Goal: Task Accomplishment & Management: Manage account settings

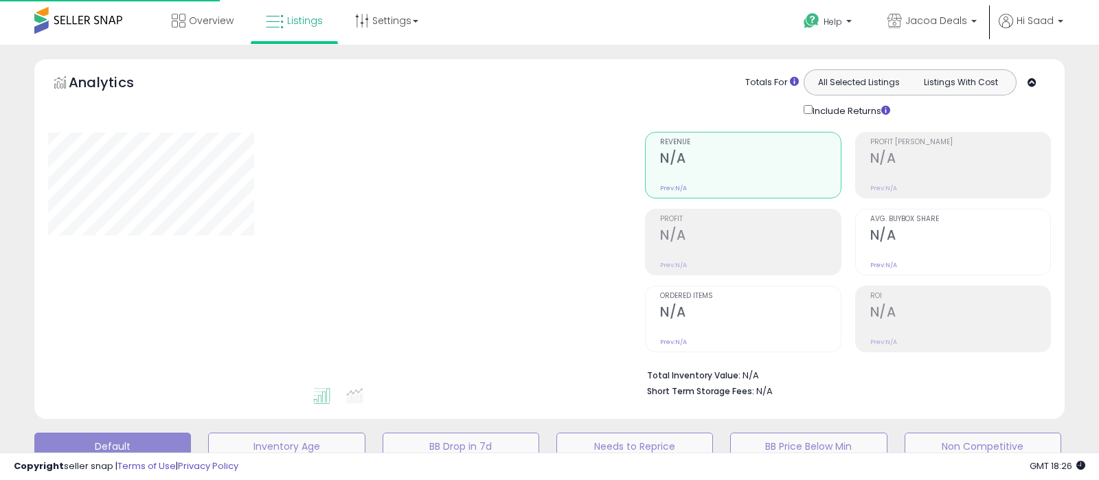
type input "********"
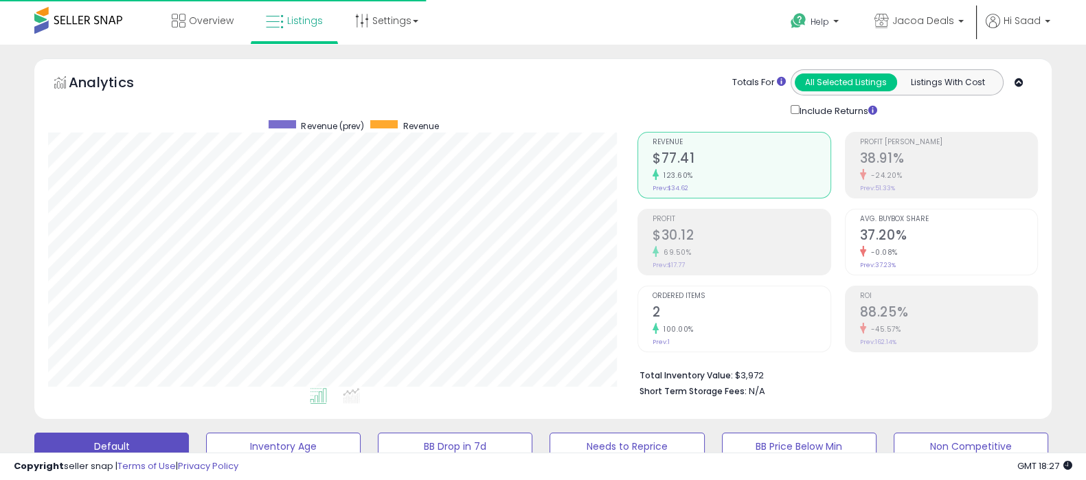
scroll to position [281, 589]
click at [965, 25] on link "Jacoa Deals" at bounding box center [919, 22] width 110 height 45
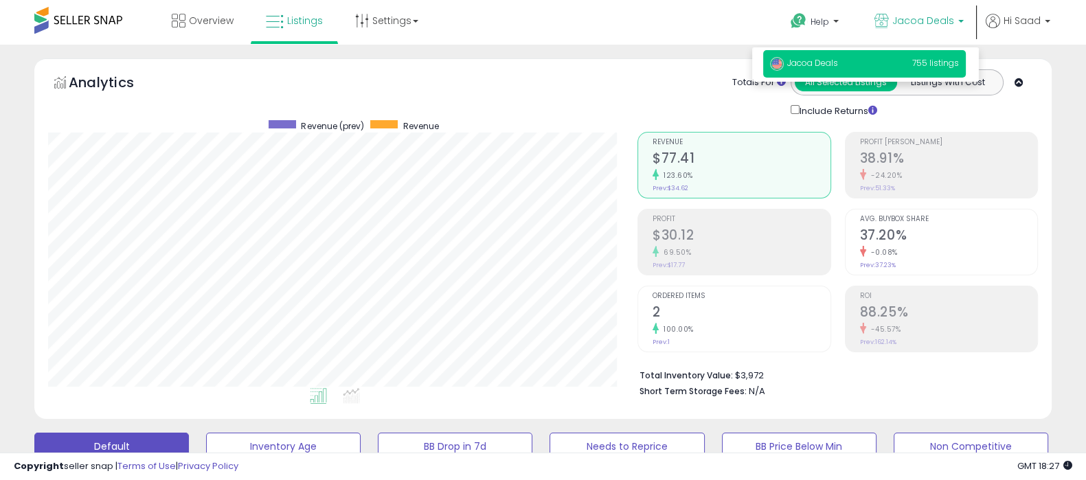
click at [918, 64] on span "755 listings" at bounding box center [935, 63] width 47 height 12
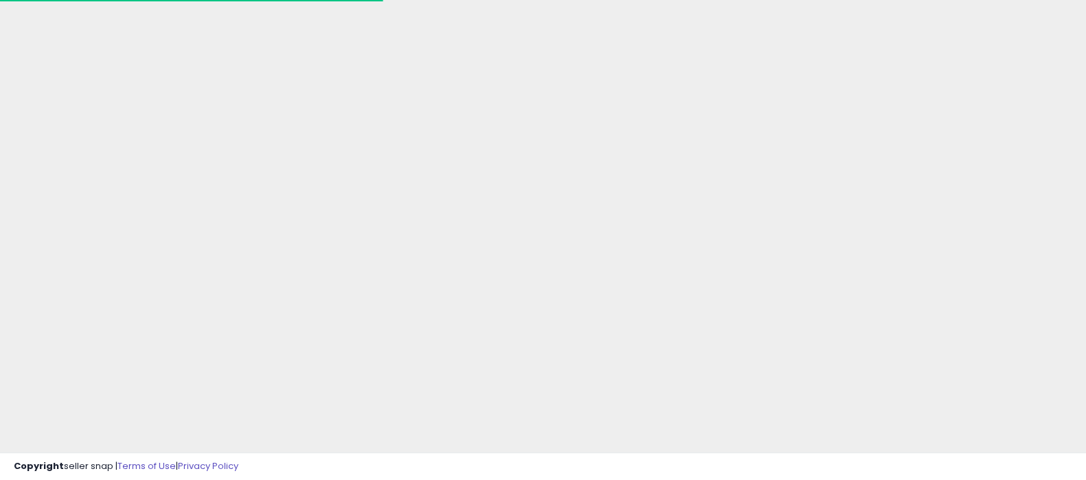
scroll to position [100, 0]
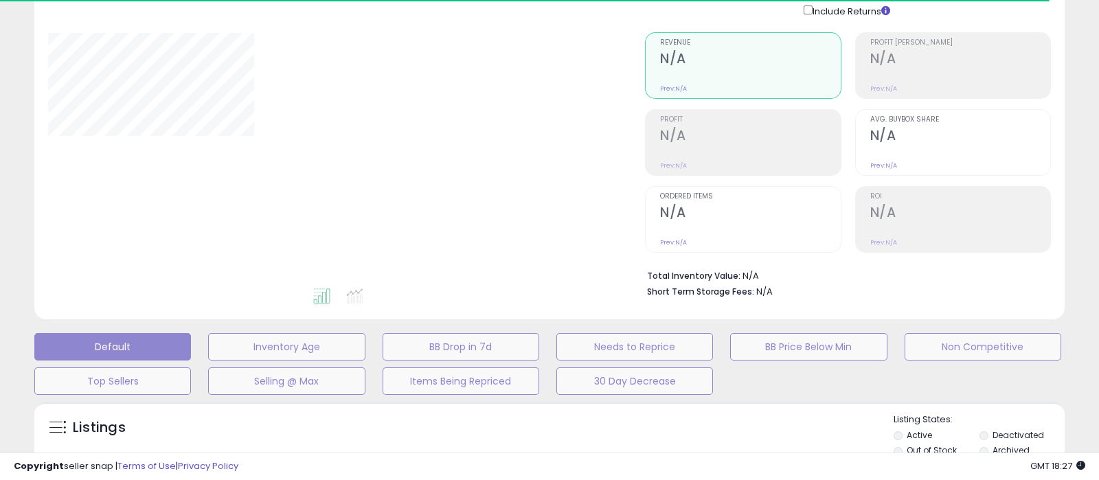
type input "********"
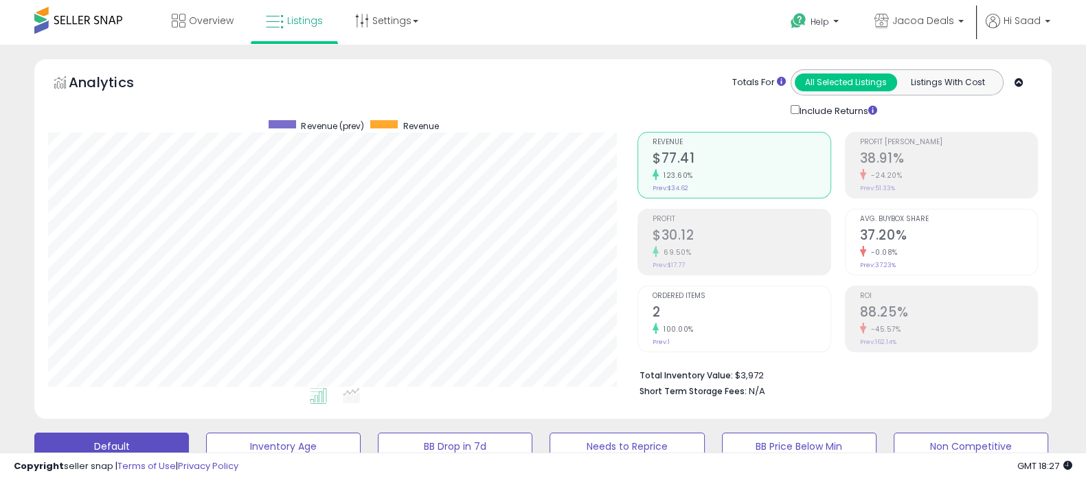
scroll to position [281, 589]
click at [916, 11] on link "Jacoa Deals" at bounding box center [919, 22] width 110 height 45
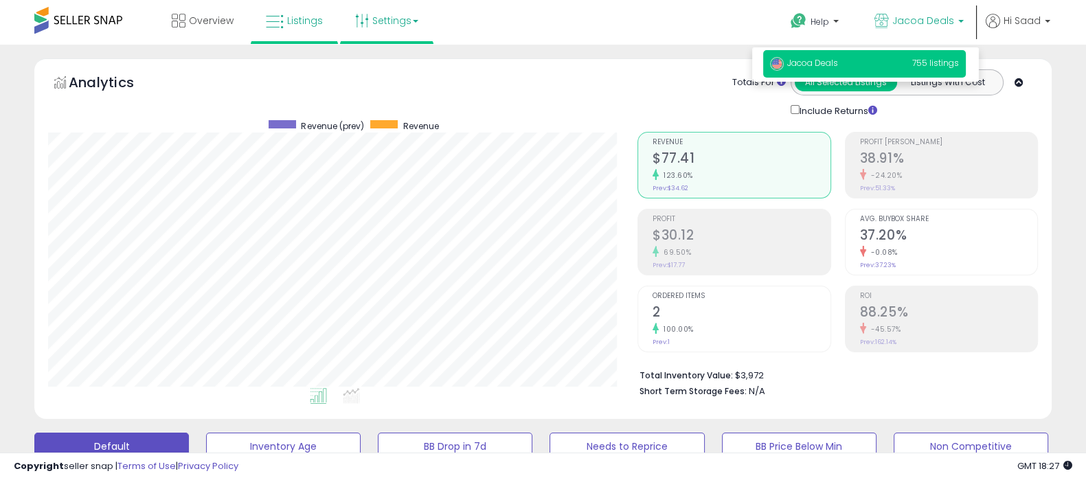
click at [378, 27] on link "Settings" at bounding box center [387, 20] width 84 height 41
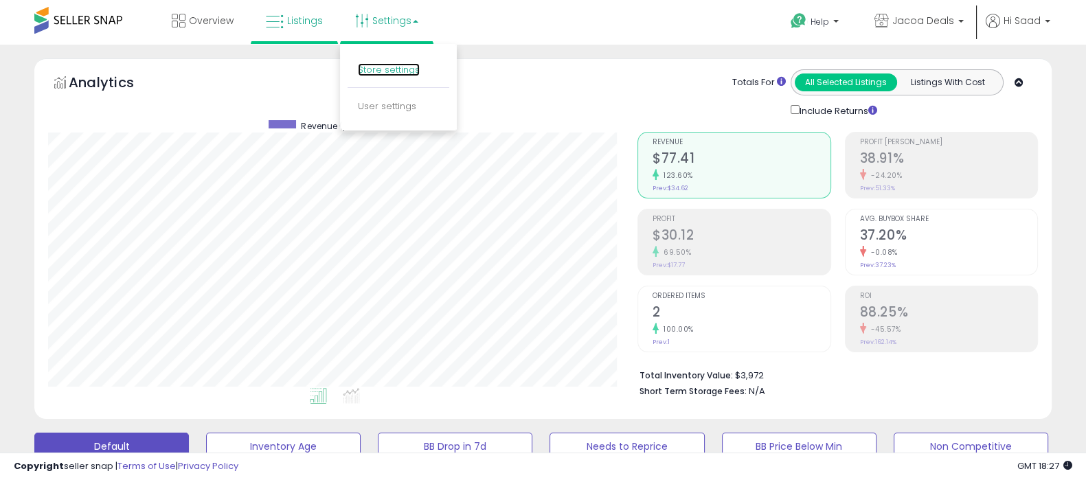
click at [407, 69] on link "Store settings" at bounding box center [389, 69] width 62 height 13
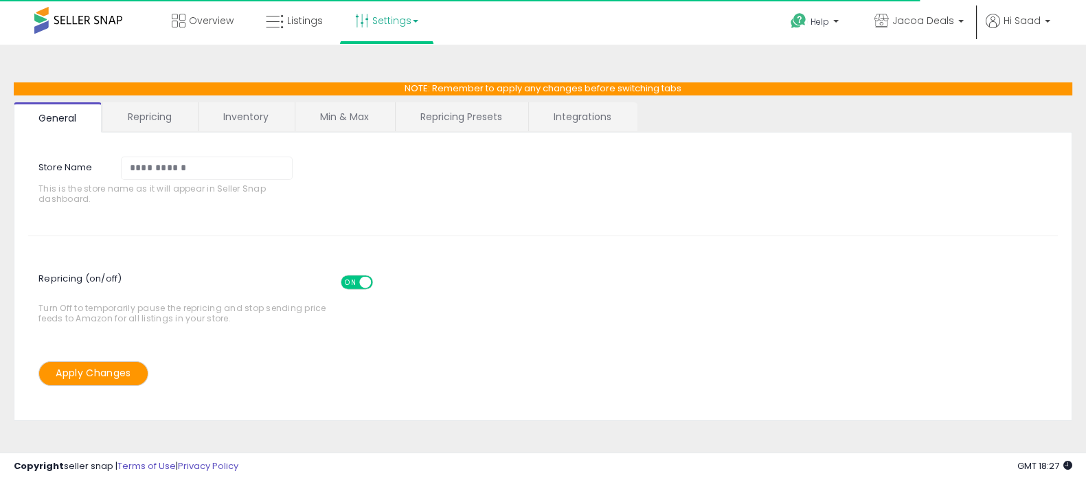
click at [600, 120] on link "Integrations" at bounding box center [582, 116] width 107 height 29
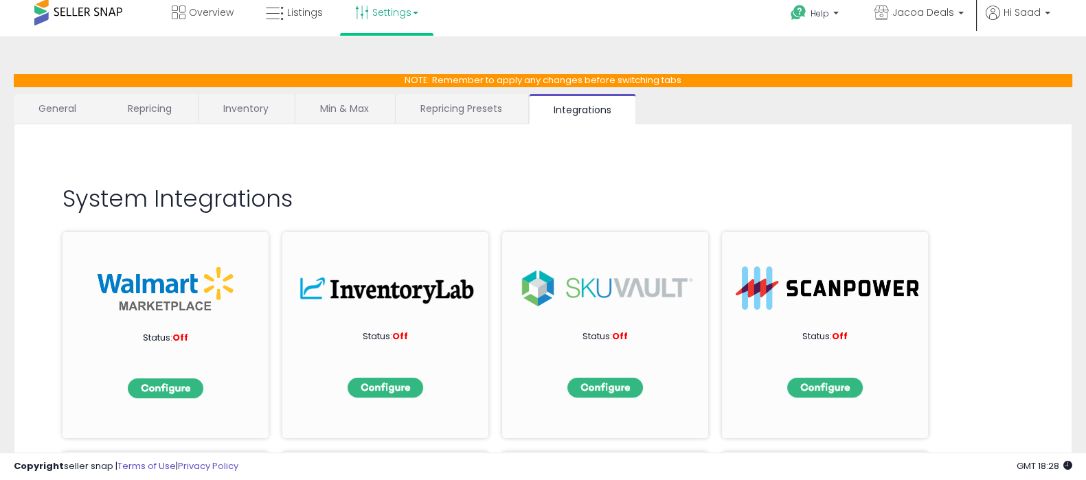
scroll to position [11, 0]
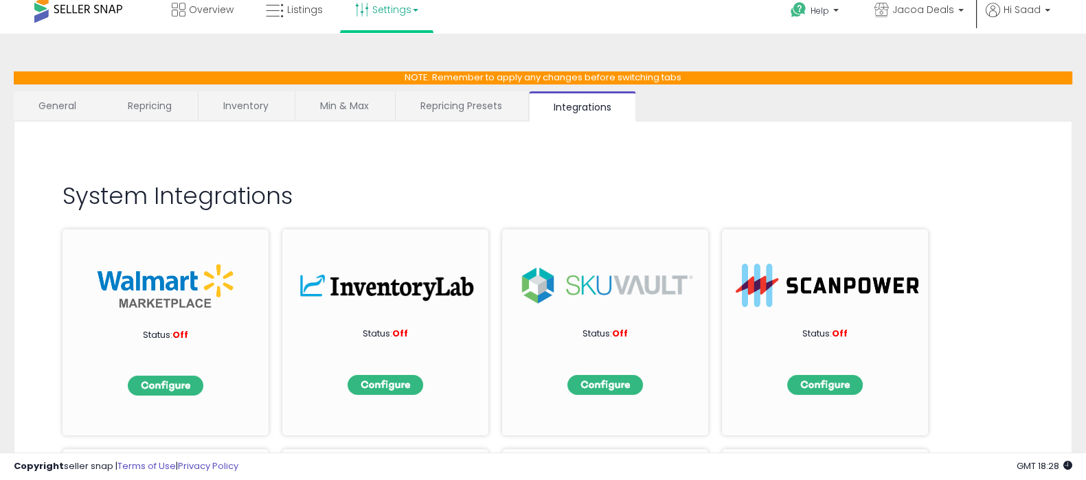
click at [617, 192] on h2 "System Integrations" at bounding box center [543, 195] width 961 height 25
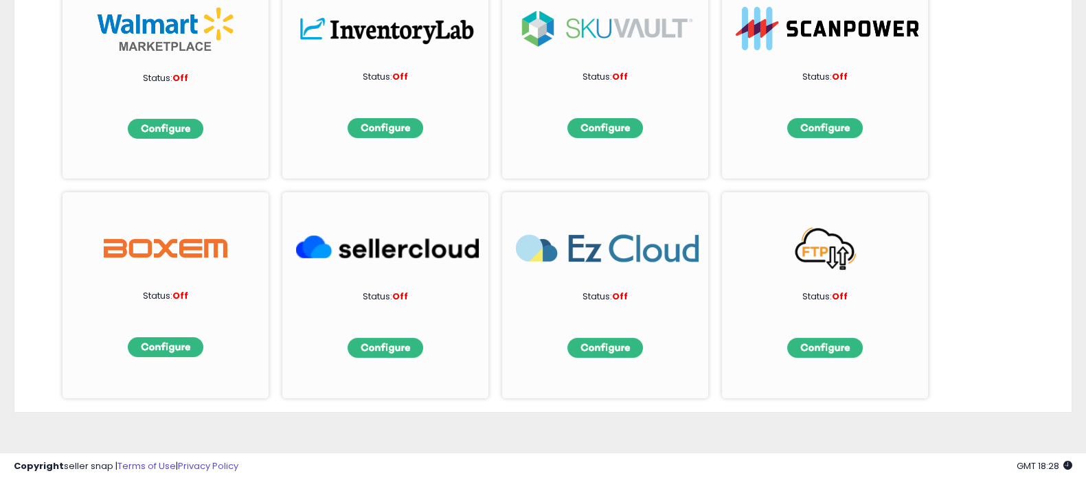
scroll to position [253, 0]
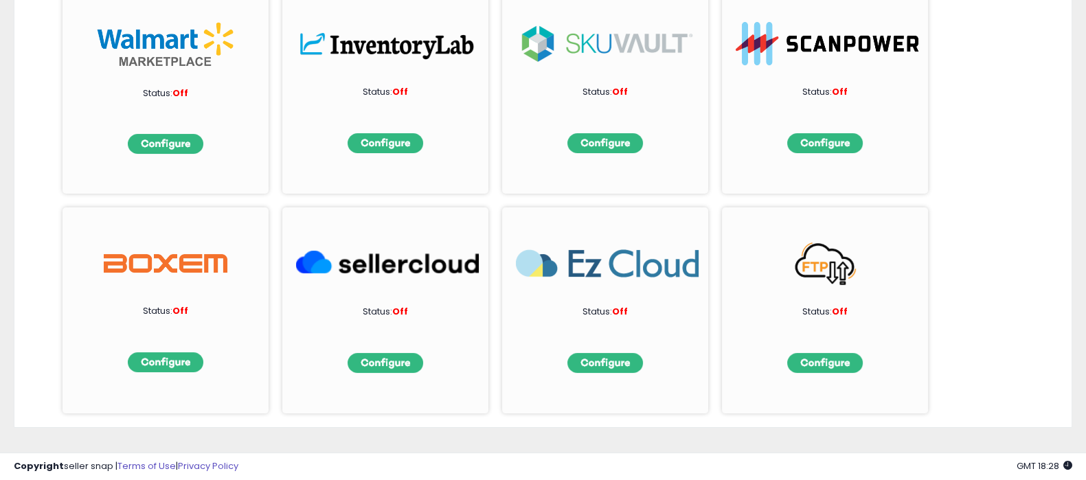
drag, startPoint x: 996, startPoint y: 236, endPoint x: 989, endPoint y: 240, distance: 8.4
click at [996, 236] on div "Status: Off Status: Off Status: Off Status: Off Status: Off Status: Off Status:…" at bounding box center [543, 194] width 961 height 440
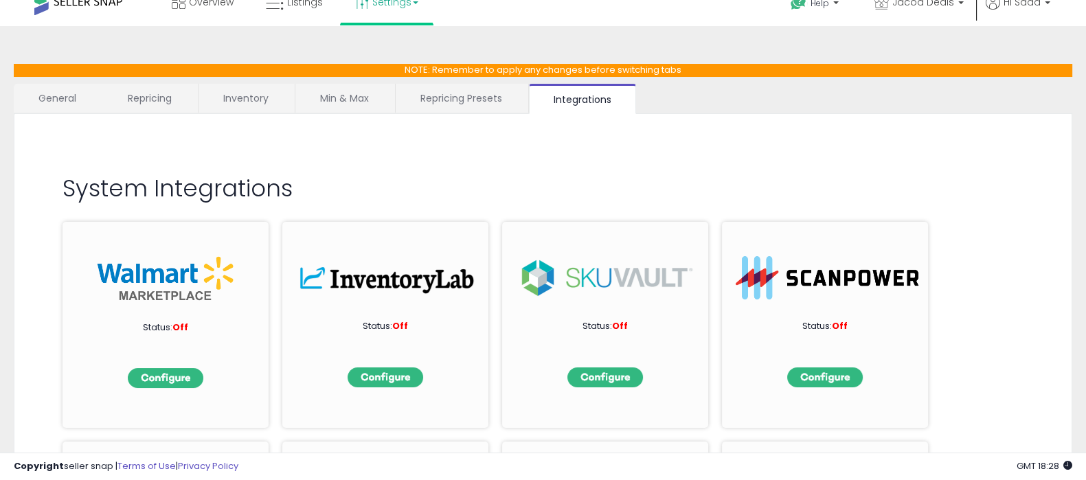
scroll to position [0, 0]
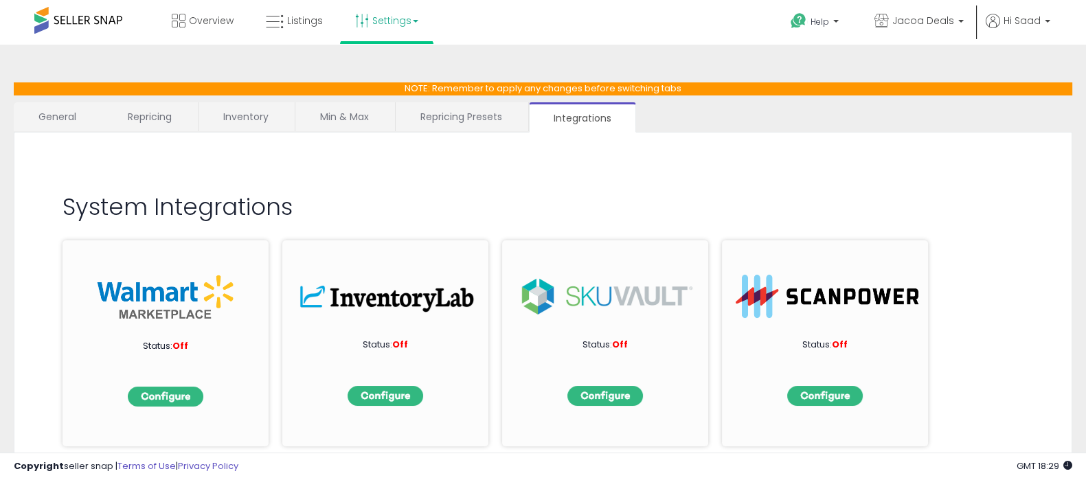
click at [576, 115] on link "Integrations" at bounding box center [582, 117] width 107 height 30
click at [240, 122] on link "Inventory" at bounding box center [246, 116] width 95 height 29
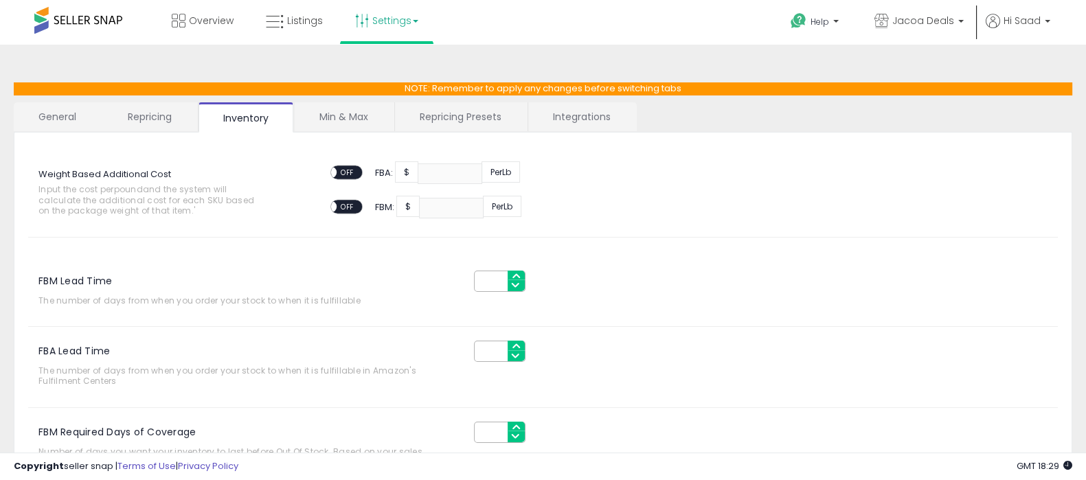
click at [174, 128] on link "Repricing" at bounding box center [149, 116] width 93 height 29
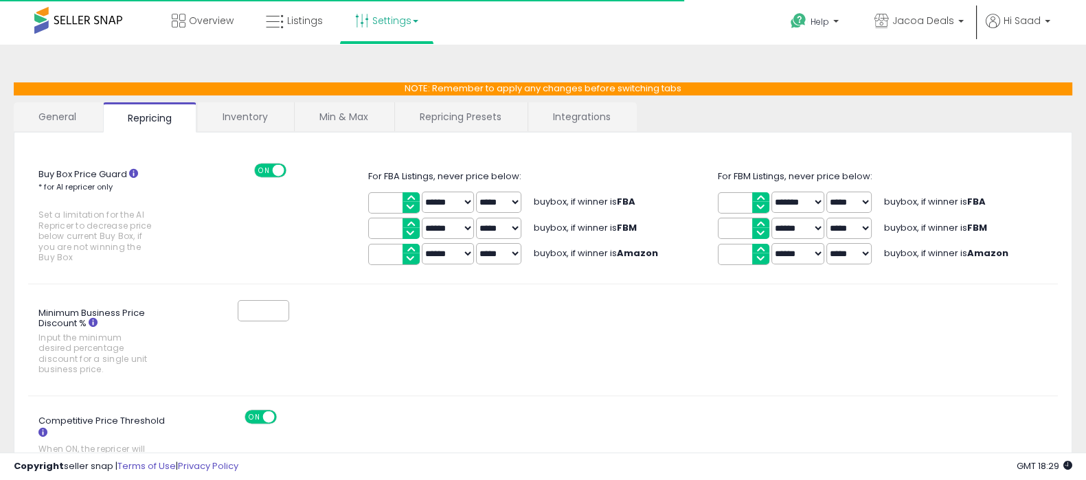
click at [76, 128] on link "General" at bounding box center [58, 116] width 88 height 29
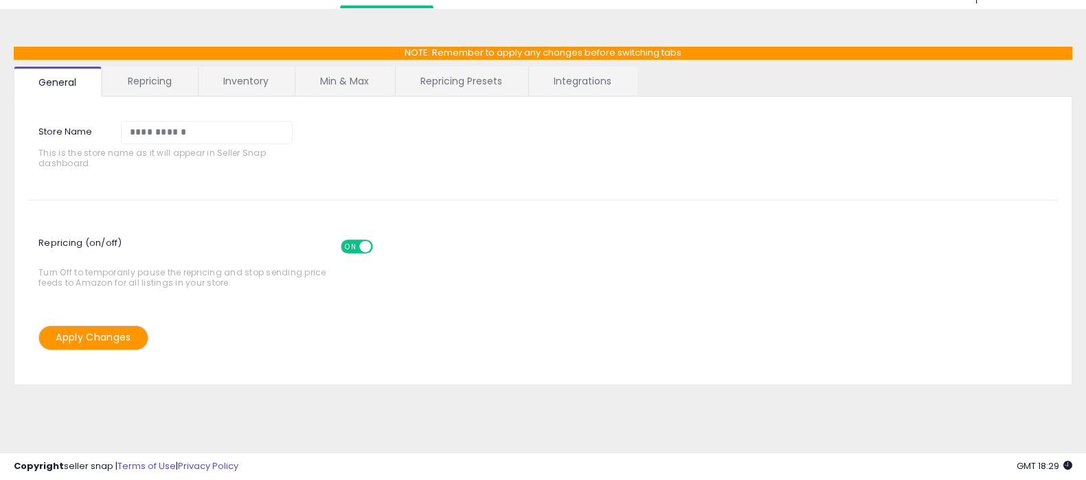
scroll to position [39, 0]
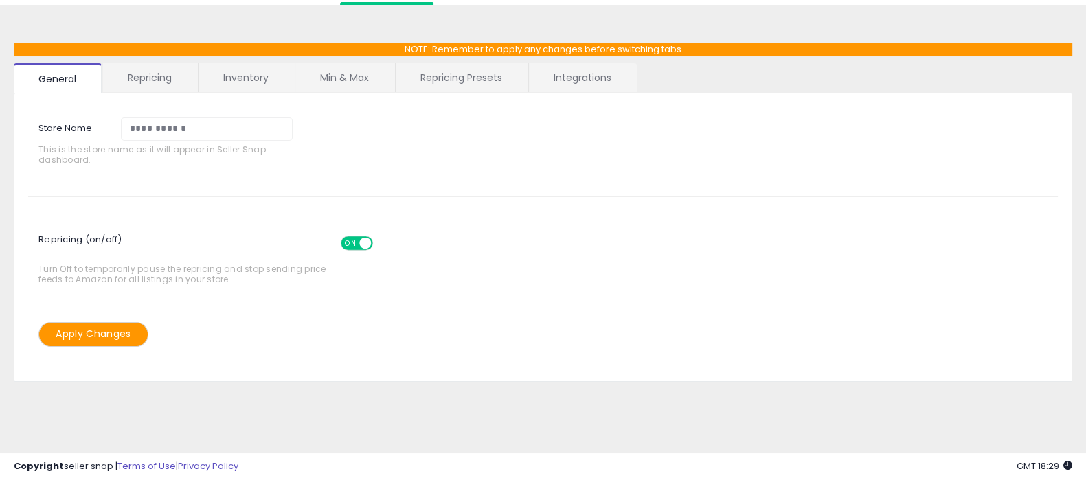
click at [160, 84] on link "Repricing" at bounding box center [149, 77] width 93 height 29
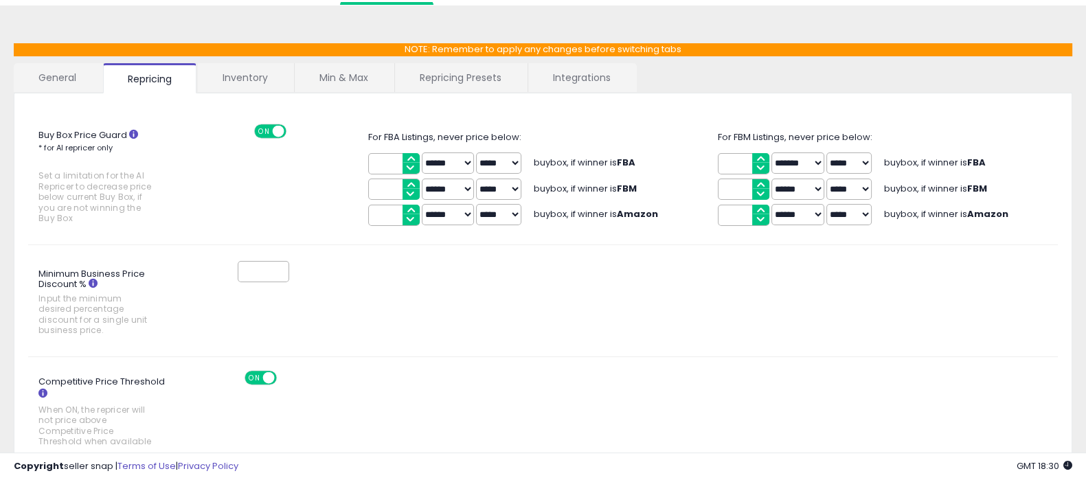
click at [251, 67] on link "Inventory" at bounding box center [245, 77] width 95 height 29
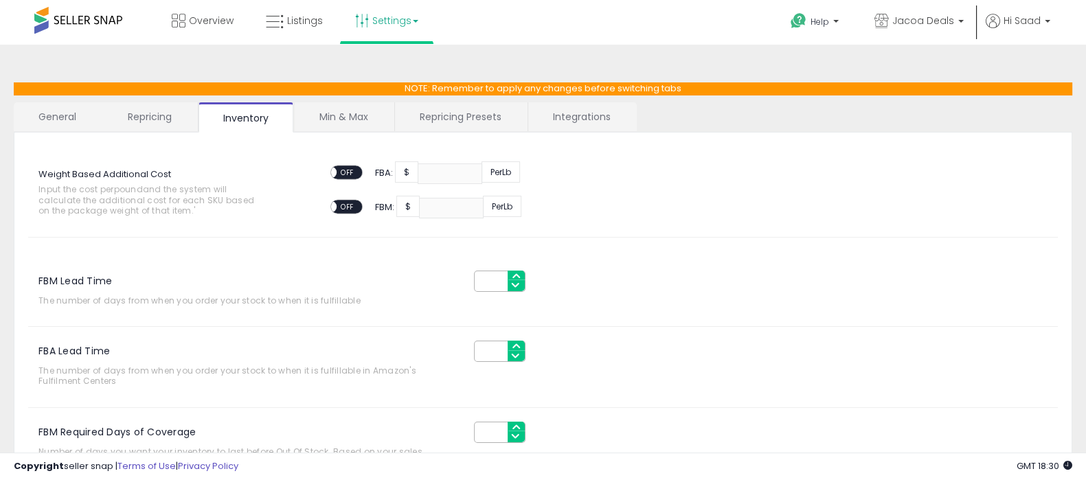
click at [349, 124] on link "Min & Max" at bounding box center [344, 116] width 98 height 29
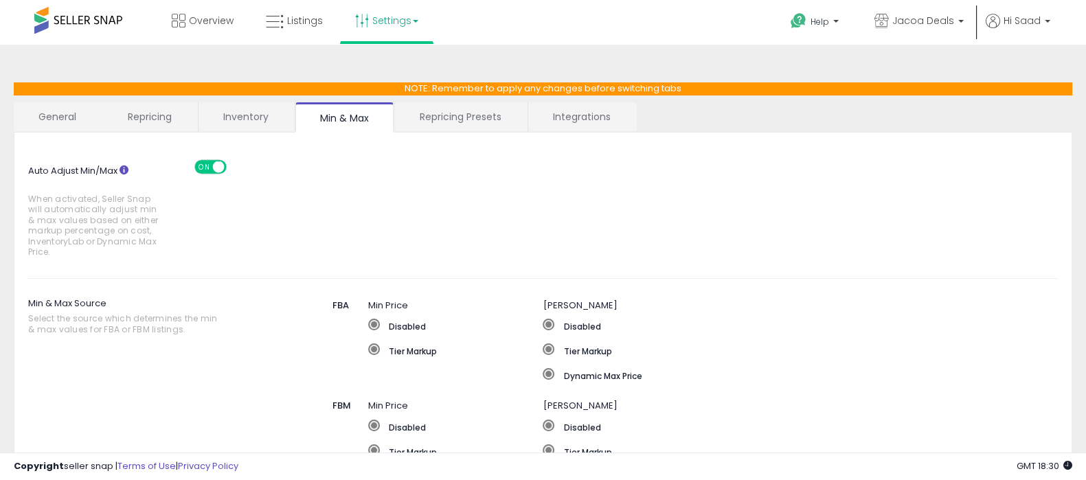
click at [449, 117] on link "Repricing Presets" at bounding box center [460, 116] width 131 height 29
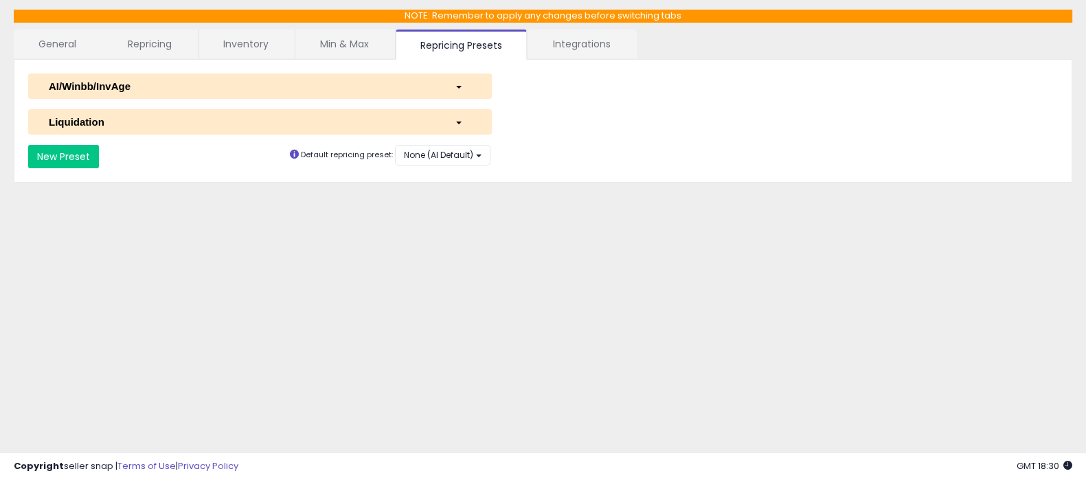
scroll to position [74, 0]
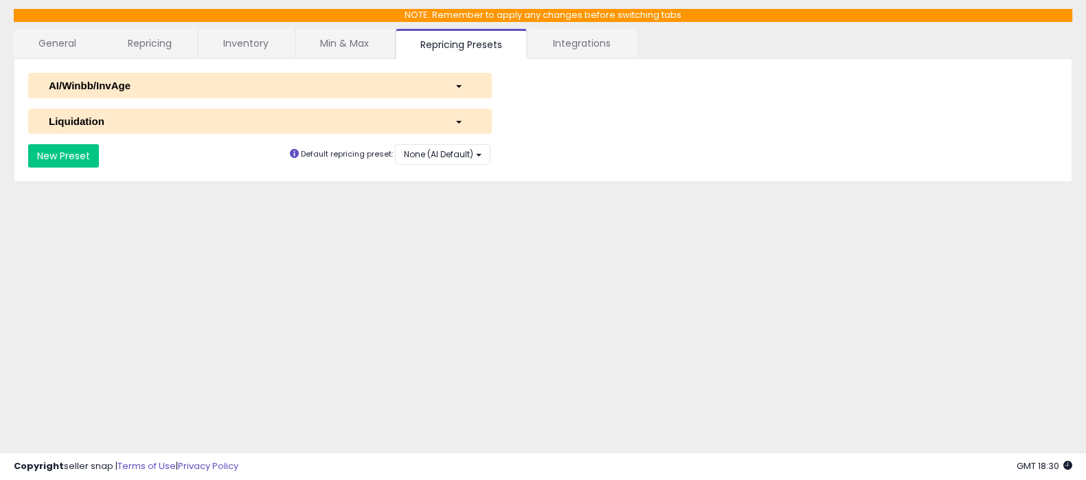
click at [601, 52] on link "Integrations" at bounding box center [581, 43] width 107 height 29
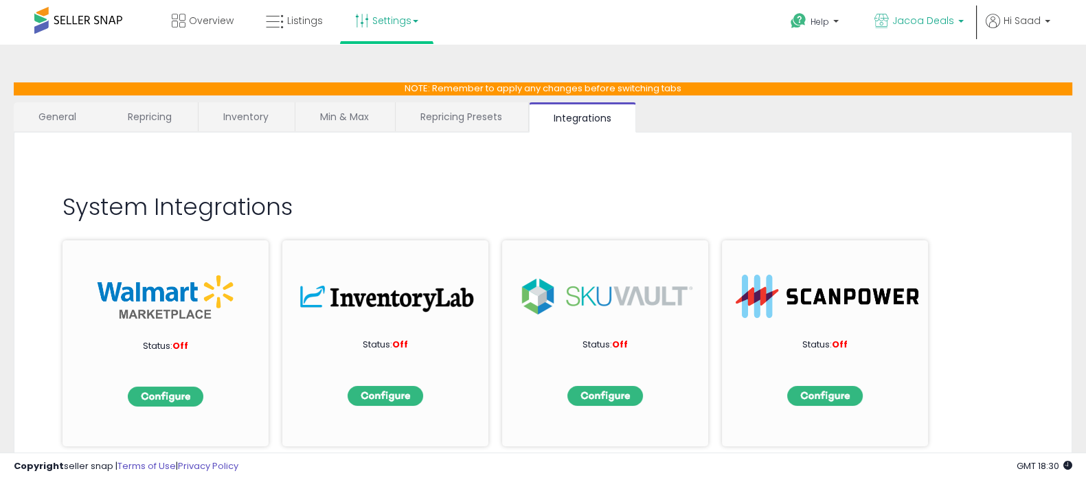
click at [940, 21] on span "Jacoa Deals" at bounding box center [923, 21] width 62 height 14
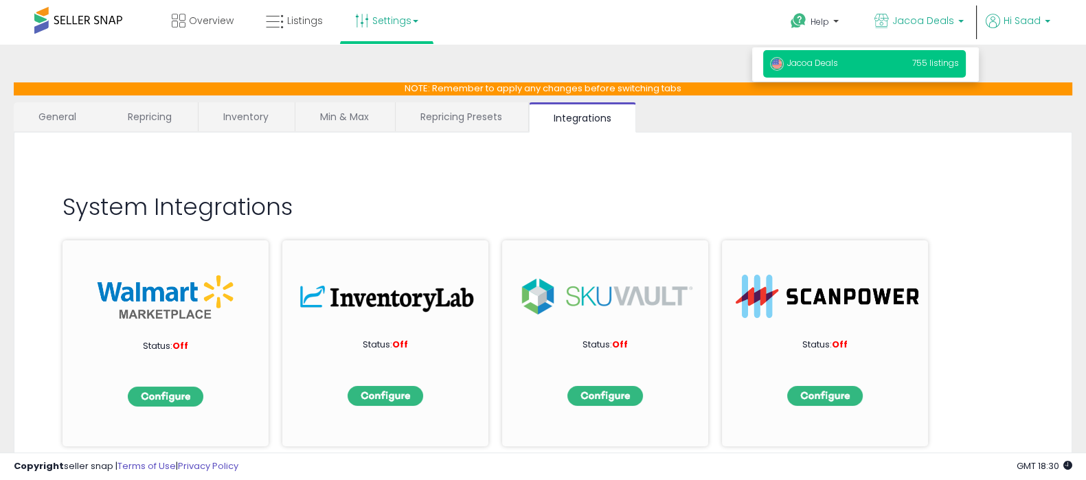
click at [1020, 14] on ul "Help Contact Support Search Knowledge Hub Request a Feature Jacoa Deals Jacoa D…" at bounding box center [915, 23] width 280 height 47
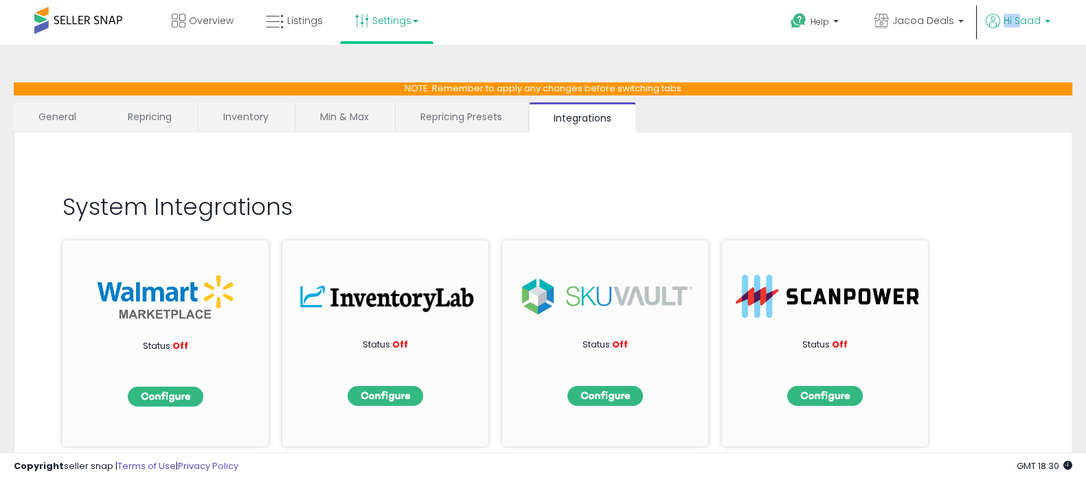
click at [1020, 19] on span "Hi Saad" at bounding box center [1022, 21] width 37 height 14
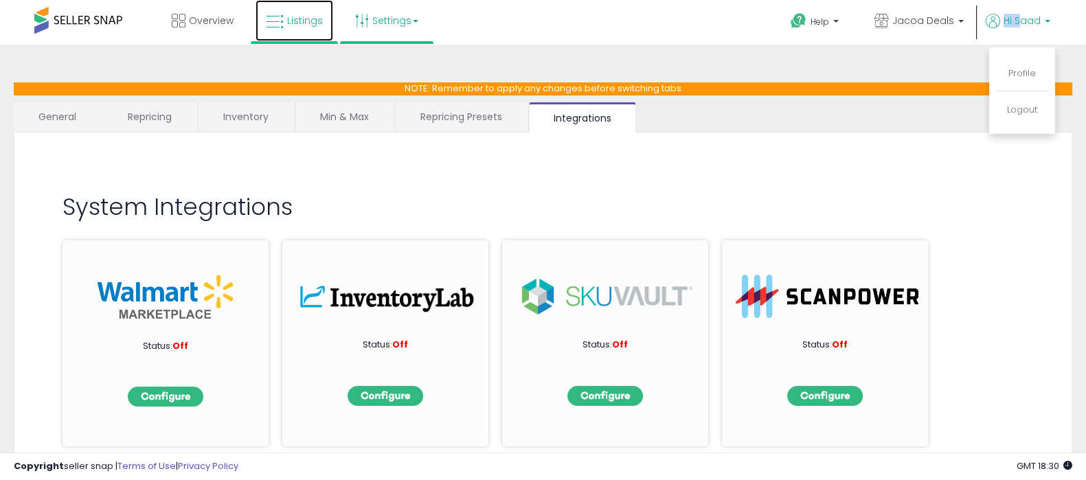
click at [295, 30] on link "Listings" at bounding box center [295, 20] width 78 height 41
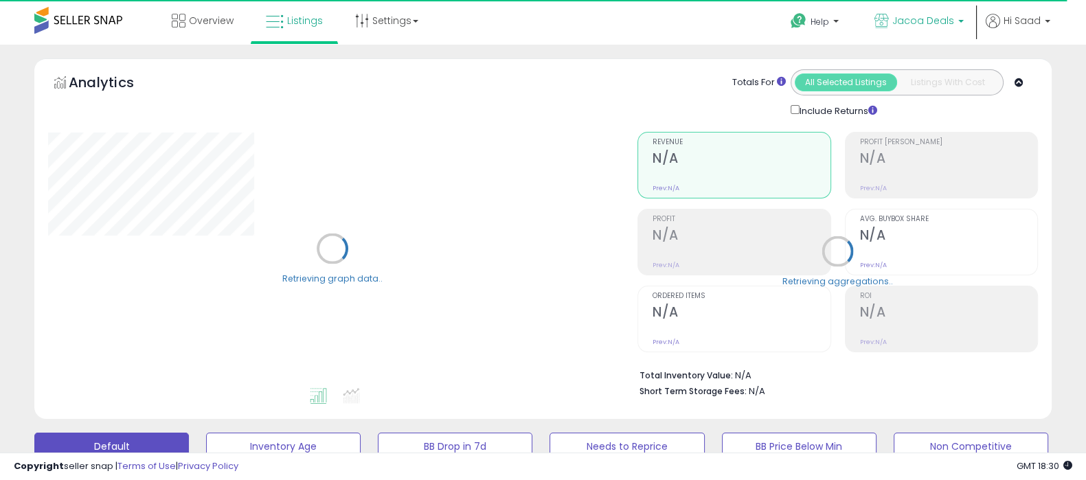
click at [927, 25] on span "Jacoa Deals" at bounding box center [923, 21] width 62 height 14
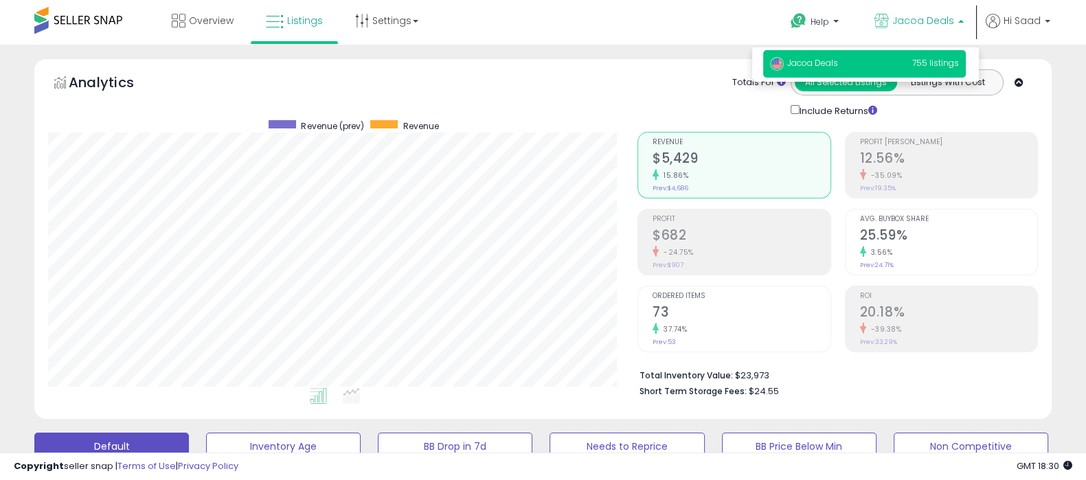
click at [603, 3] on div "Overview Listings Settings" at bounding box center [348, 29] width 717 height 58
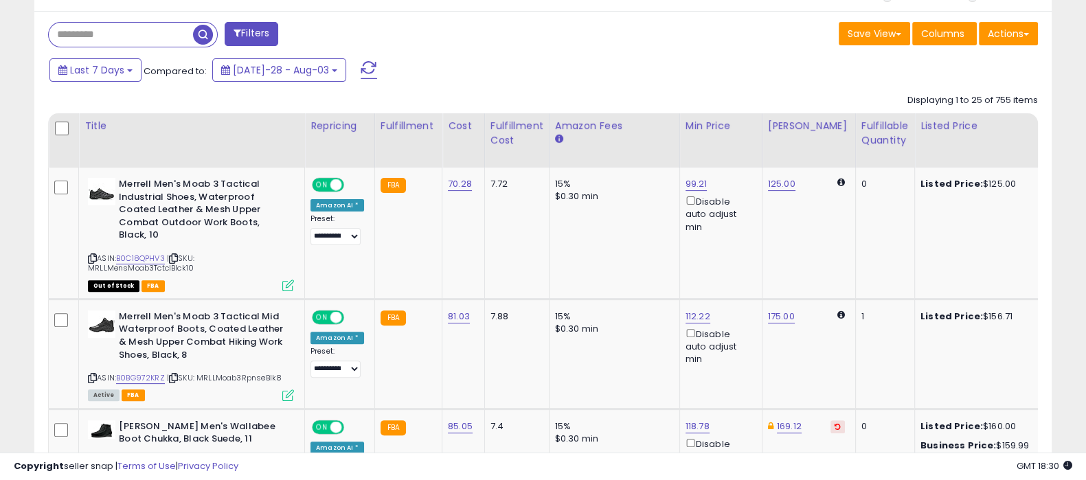
scroll to position [566, 0]
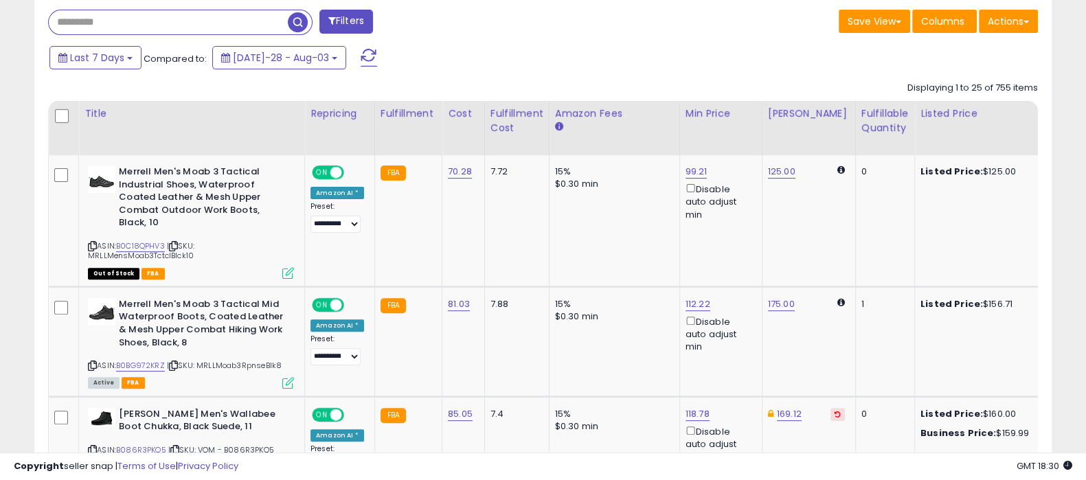
click at [157, 30] on input "text" at bounding box center [168, 22] width 239 height 24
type input "**"
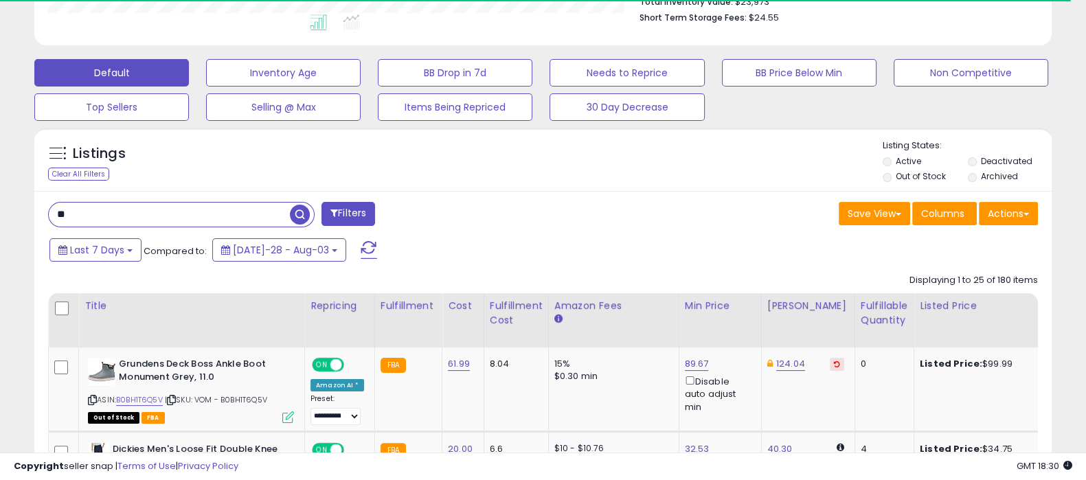
scroll to position [686661, 686353]
click at [799, 136] on div "Listings Clear All Filters" at bounding box center [542, 159] width 1017 height 63
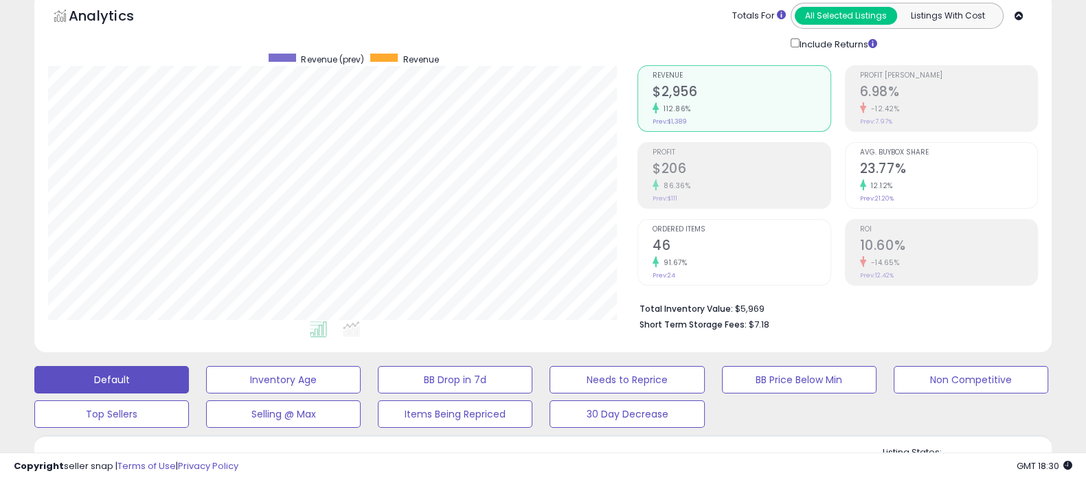
scroll to position [0, 0]
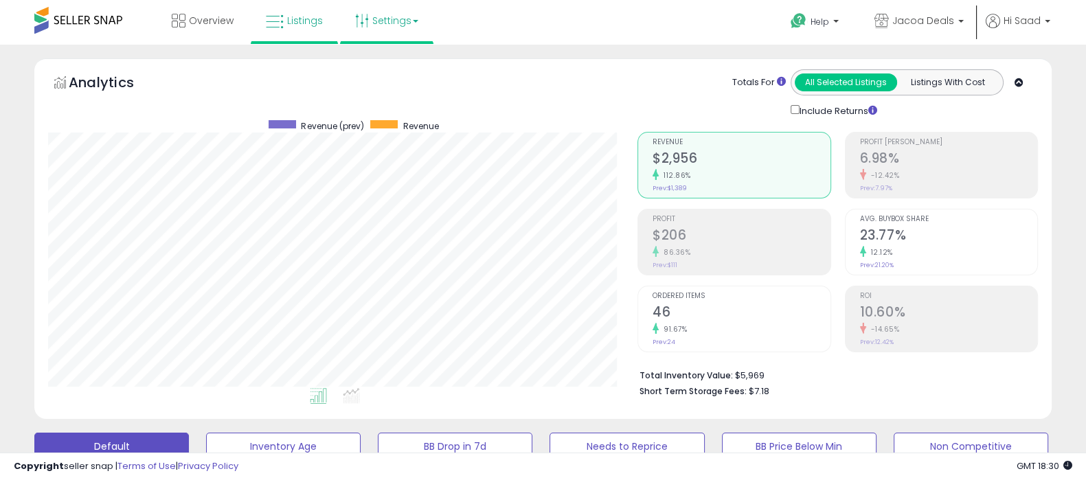
click at [379, 23] on link "Settings" at bounding box center [387, 20] width 84 height 41
click at [383, 105] on link "User settings" at bounding box center [387, 106] width 58 height 13
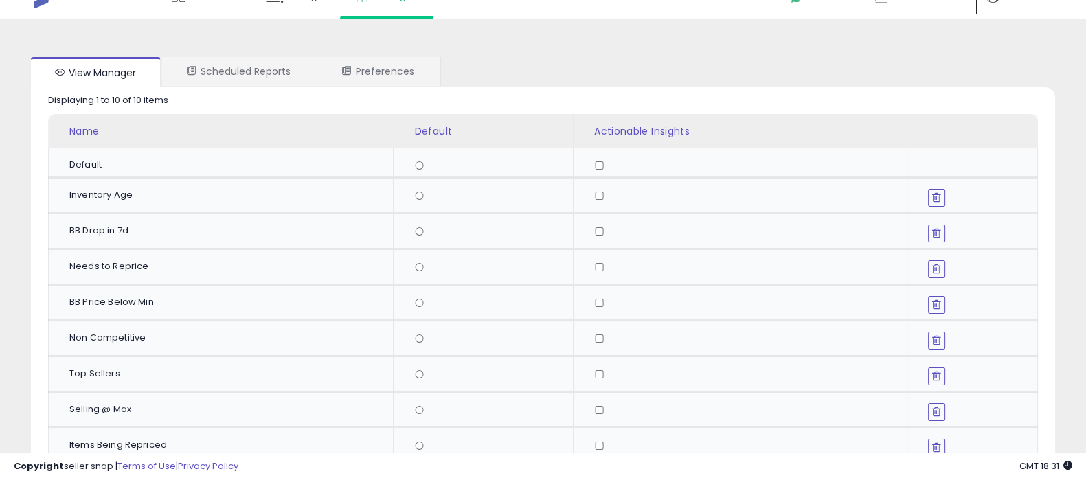
scroll to position [14, 0]
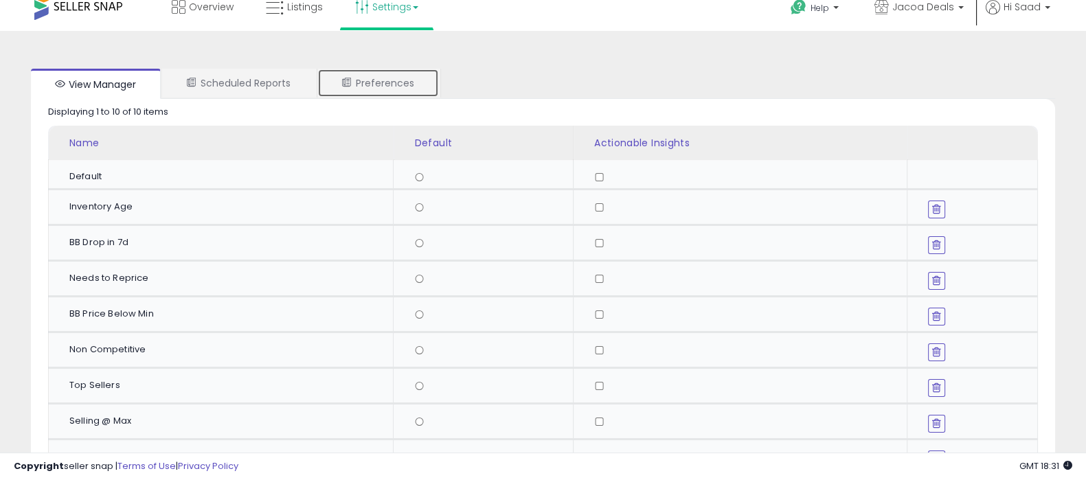
click at [366, 84] on link "Preferences" at bounding box center [378, 83] width 122 height 29
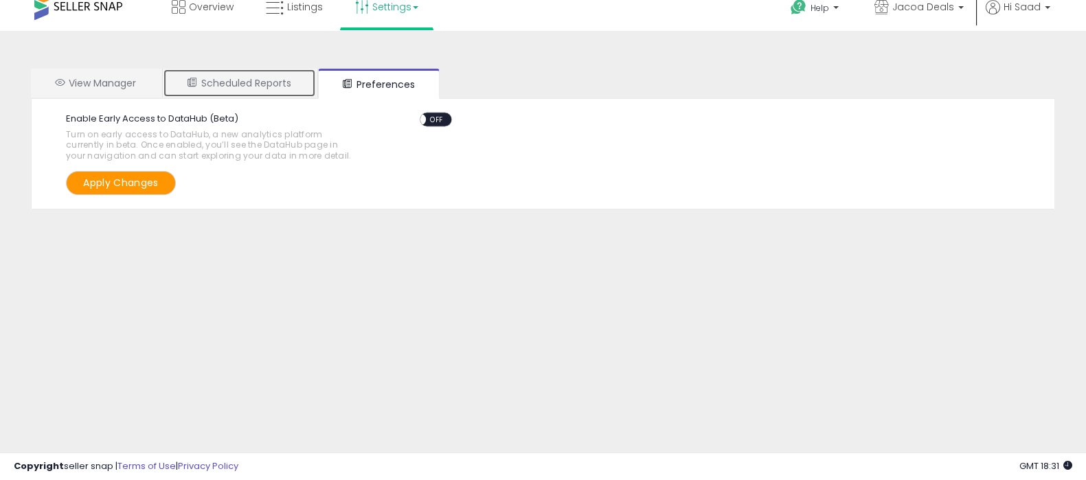
click at [265, 81] on link "Scheduled Reports" at bounding box center [239, 83] width 153 height 29
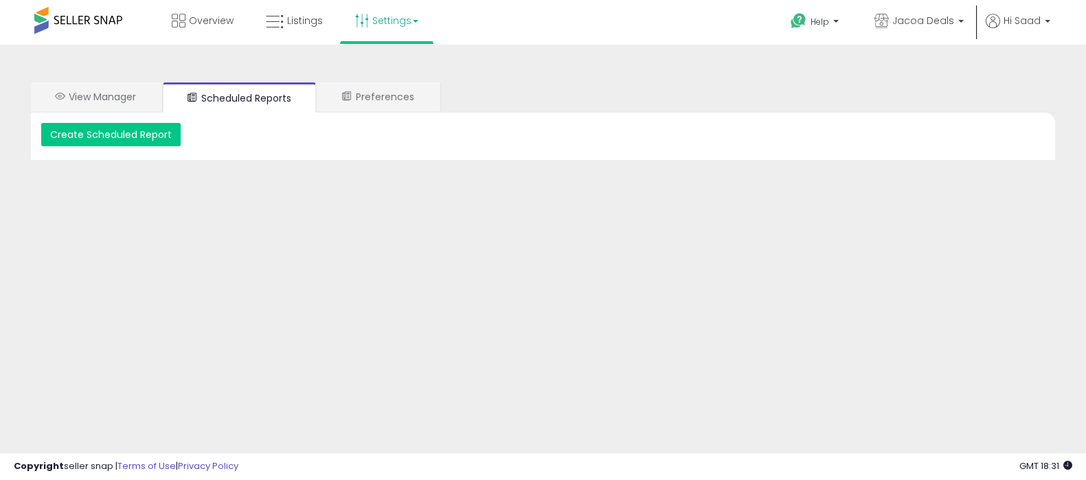
click at [390, 15] on link "Settings" at bounding box center [387, 20] width 84 height 41
click at [392, 77] on li "Store settings" at bounding box center [399, 71] width 102 height 34
click at [384, 19] on link "Settings" at bounding box center [387, 20] width 84 height 41
click at [383, 71] on link "Store settings" at bounding box center [389, 69] width 62 height 13
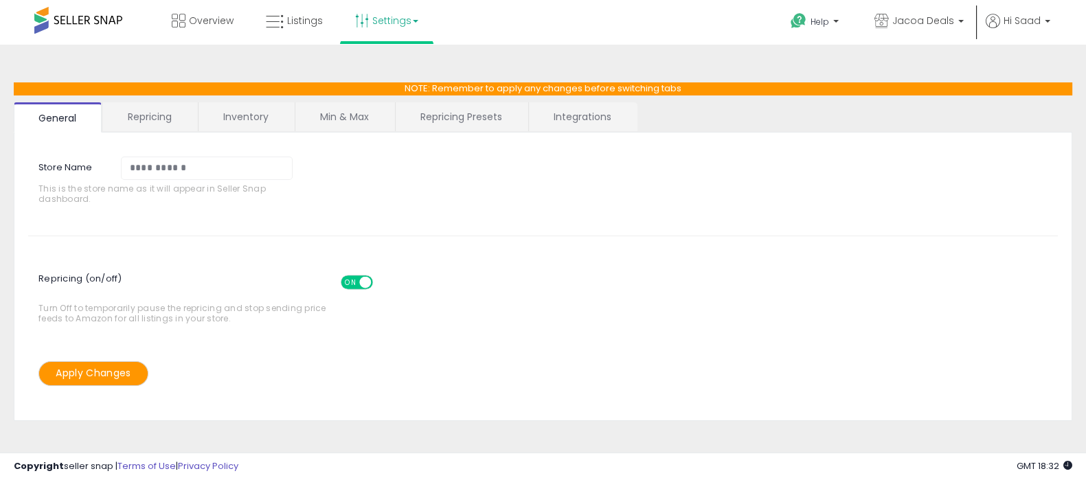
click at [567, 115] on link "Integrations" at bounding box center [582, 116] width 107 height 29
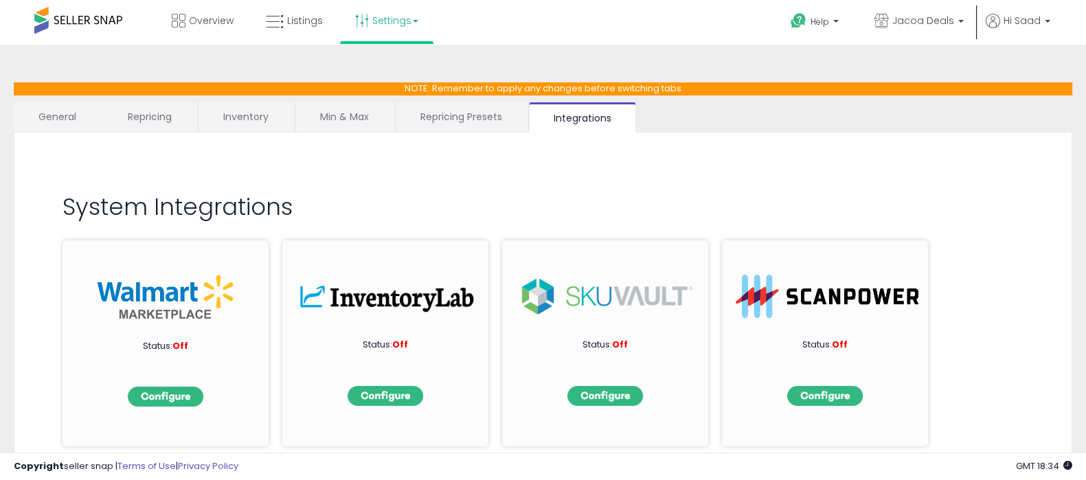
scroll to position [268, 0]
